Goal: Information Seeking & Learning: Learn about a topic

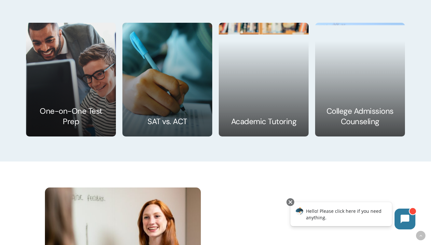
scroll to position [992, 0]
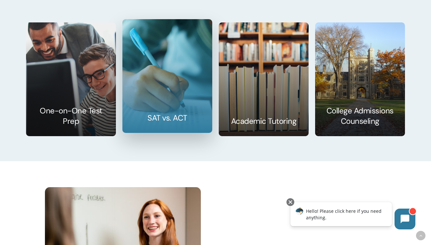
click at [188, 98] on link at bounding box center [167, 76] width 89 height 113
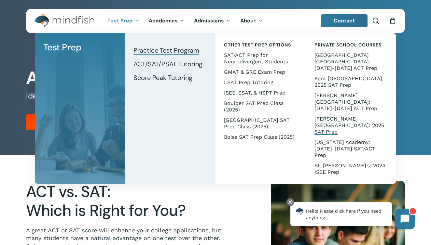
click at [325, 116] on span "[PERSON_NAME][GEOGRAPHIC_DATA]: 2025 SAT Prep" at bounding box center [349, 125] width 70 height 19
click at [161, 61] on span "ACT/SAT/PSAT Tutoring" at bounding box center [167, 64] width 69 height 8
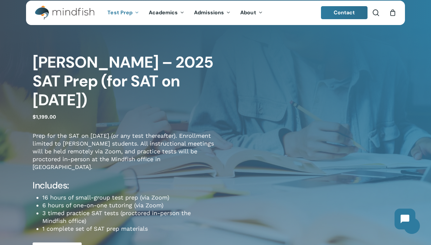
scroll to position [8, 0]
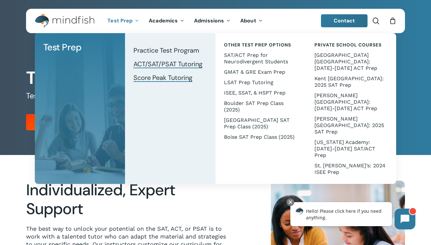
click at [147, 79] on span "Score Peak Tutoring" at bounding box center [162, 78] width 59 height 8
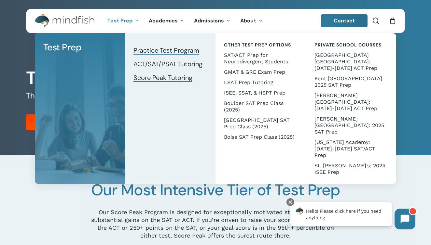
click at [143, 53] on span "Practice Test Program" at bounding box center [166, 50] width 66 height 8
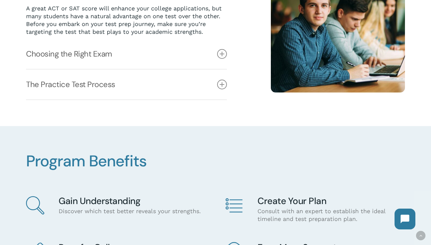
scroll to position [225, 0]
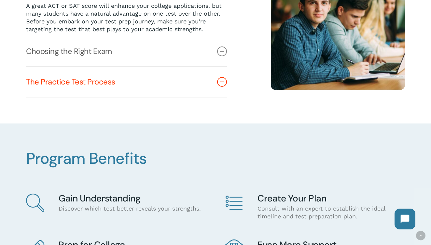
click at [160, 86] on link "The Practice Test Process" at bounding box center [126, 82] width 201 height 30
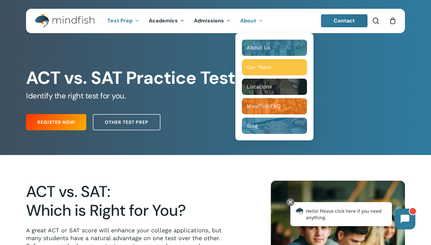
scroll to position [0, 0]
